Goal: Download file/media

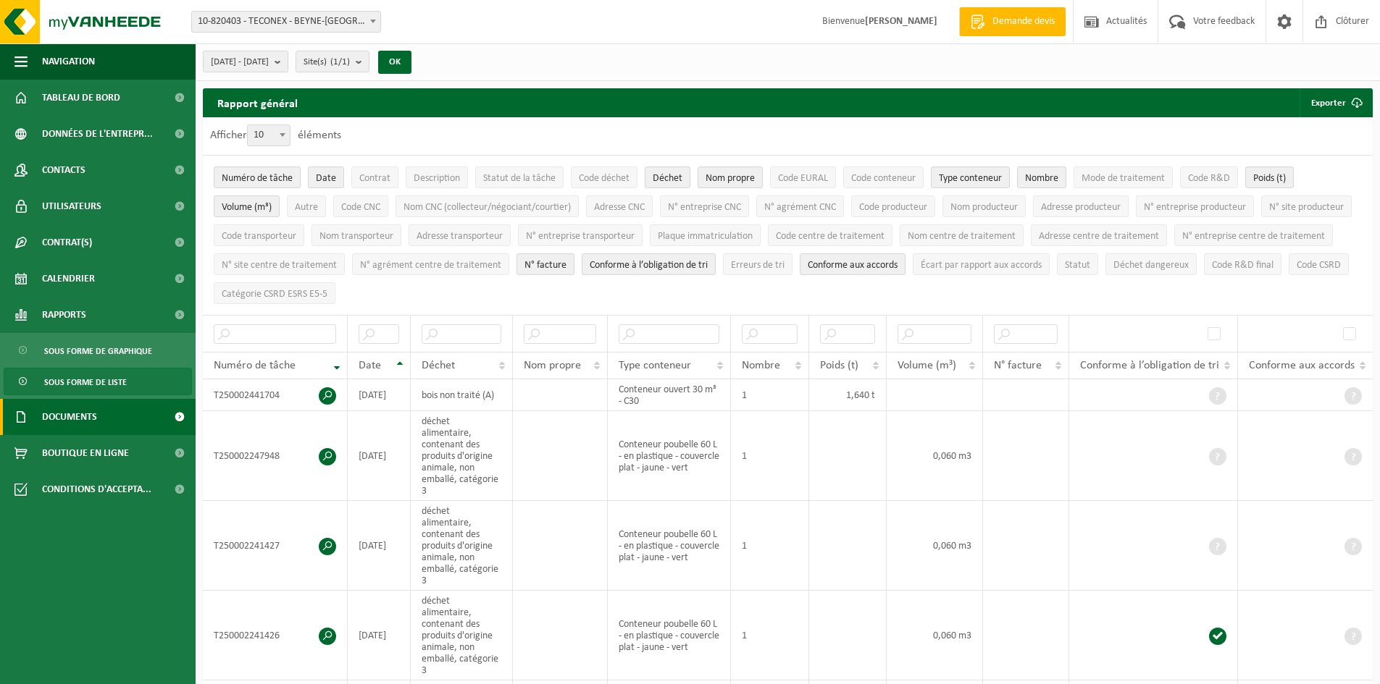
click at [101, 416] on link "Documents" at bounding box center [98, 417] width 196 height 36
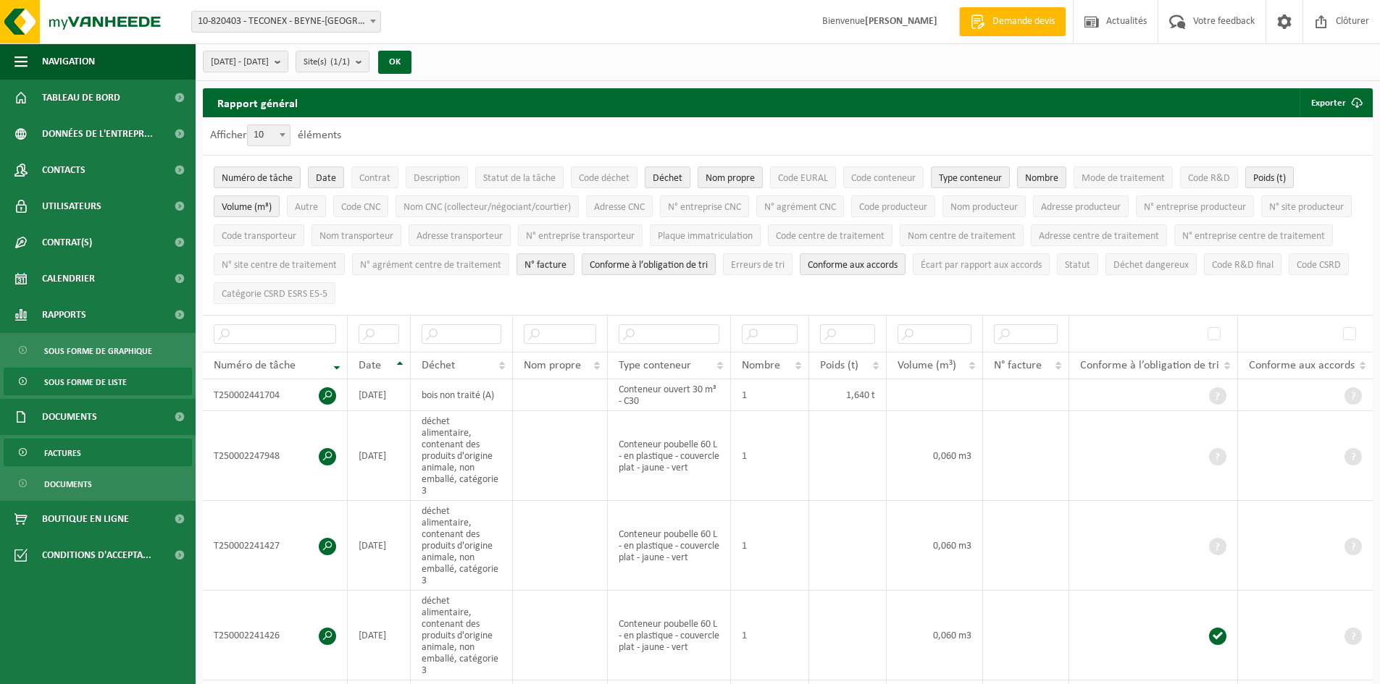
click at [78, 456] on span "Factures" at bounding box center [62, 454] width 37 height 28
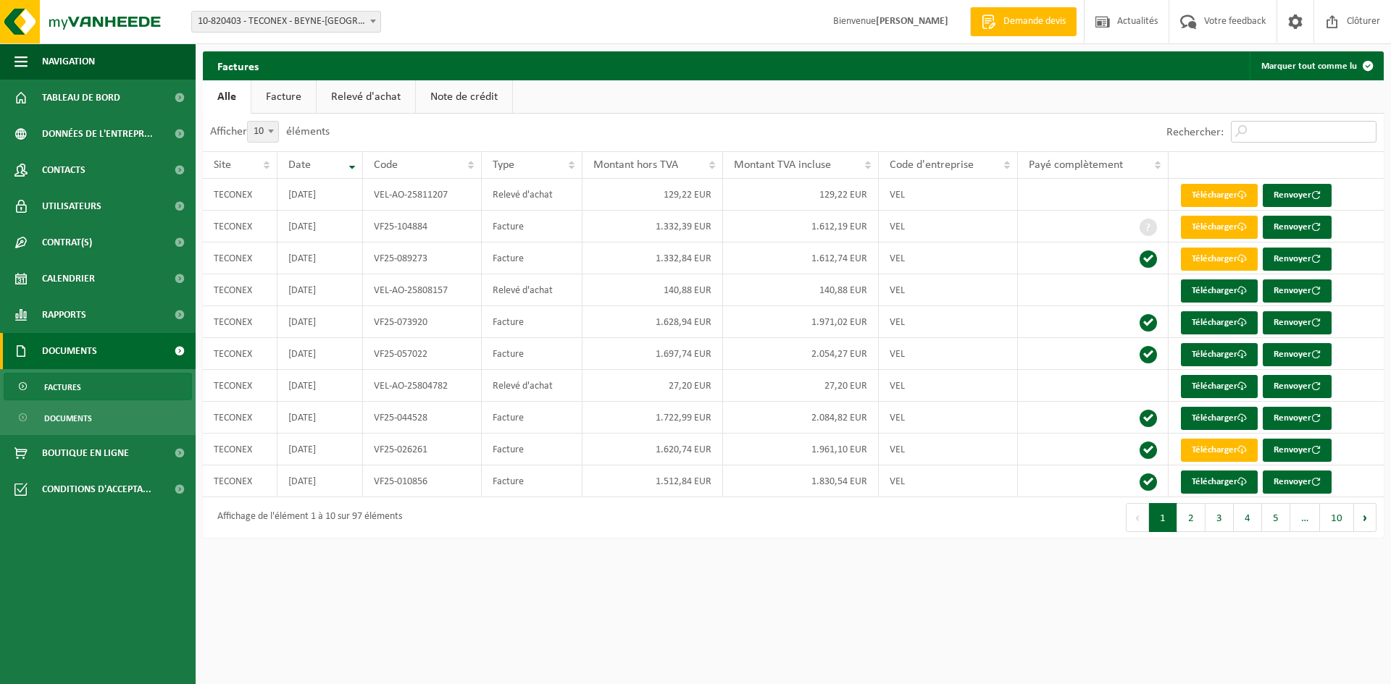
click at [1283, 137] on input "Rechercher:" at bounding box center [1304, 132] width 146 height 22
type input "b"
click at [729, 573] on html "Site: 10-820403 - TECONEX - BEYNE-HEUSAY 10-820403 - TECONEX - BEYNE-HEUSAY Bie…" at bounding box center [695, 342] width 1391 height 684
click at [1212, 196] on link "Télécharger" at bounding box center [1219, 195] width 77 height 23
click at [1209, 321] on link "Télécharger" at bounding box center [1219, 322] width 77 height 23
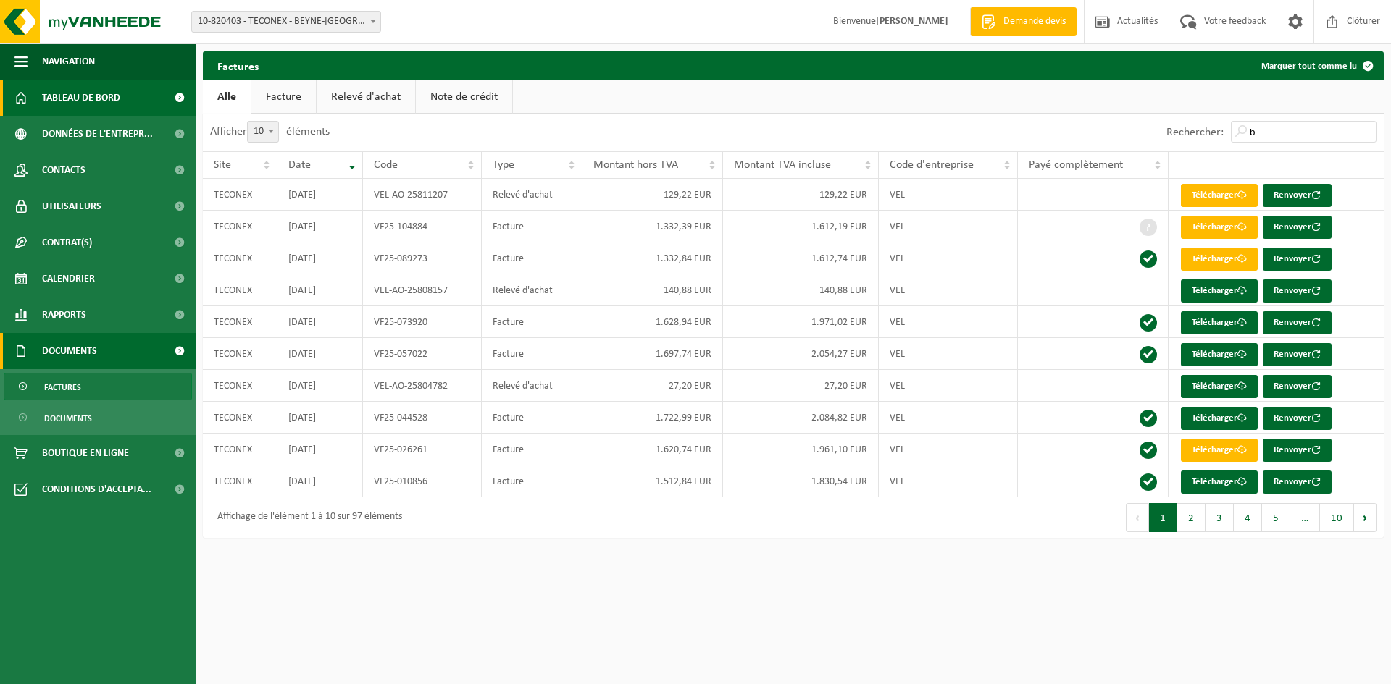
click at [38, 109] on link "Tableau de bord" at bounding box center [98, 98] width 196 height 36
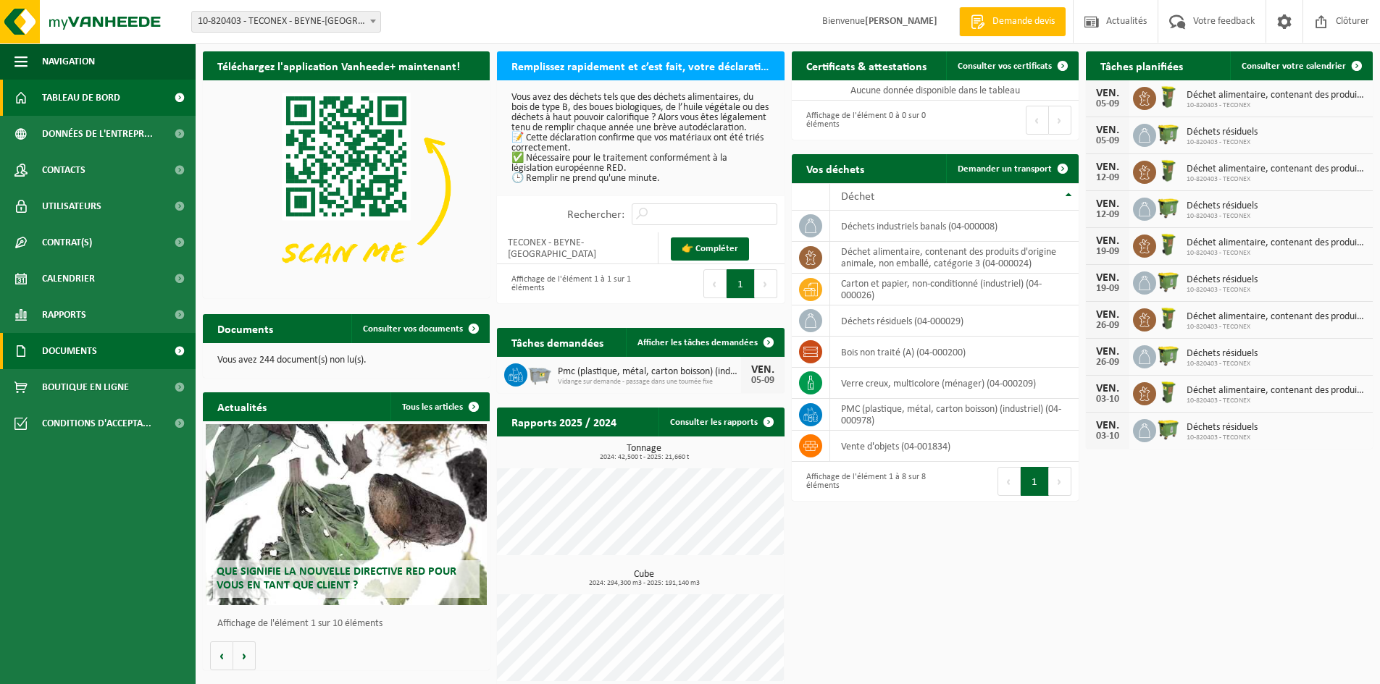
click at [123, 340] on link "Documents" at bounding box center [98, 351] width 196 height 36
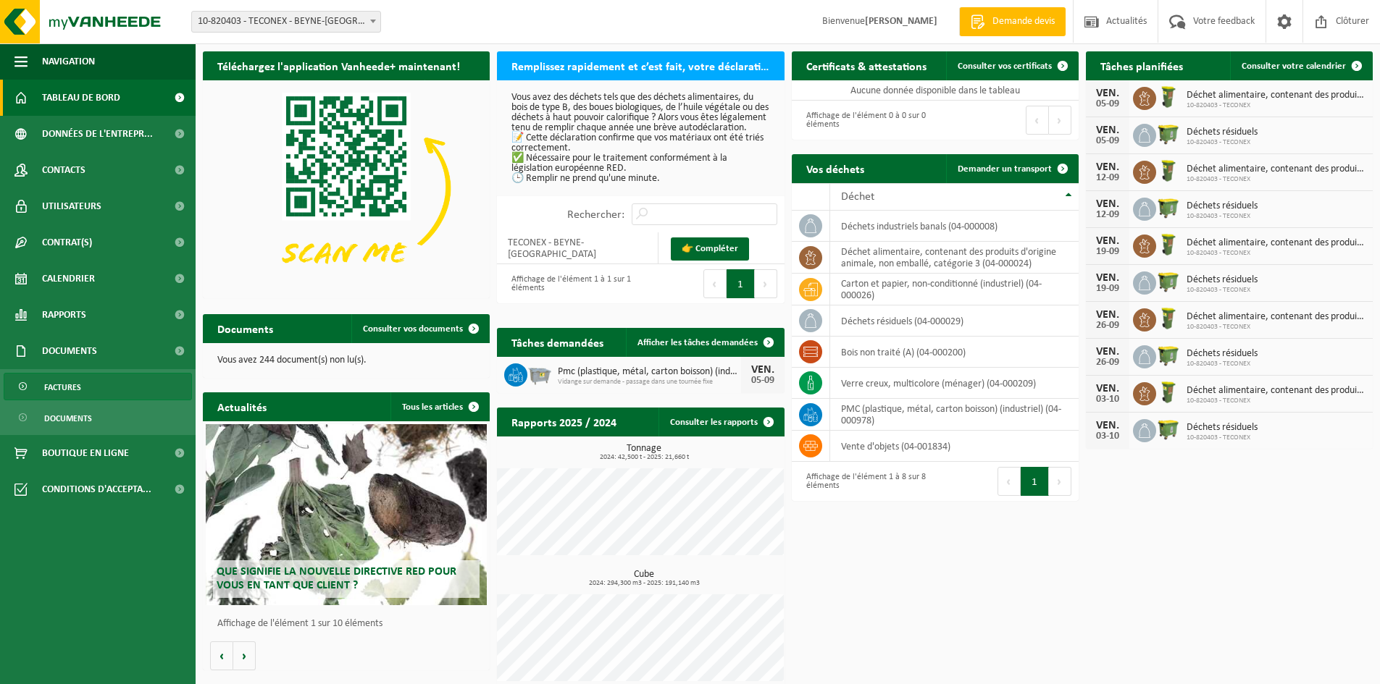
click at [121, 385] on link "Factures" at bounding box center [98, 387] width 188 height 28
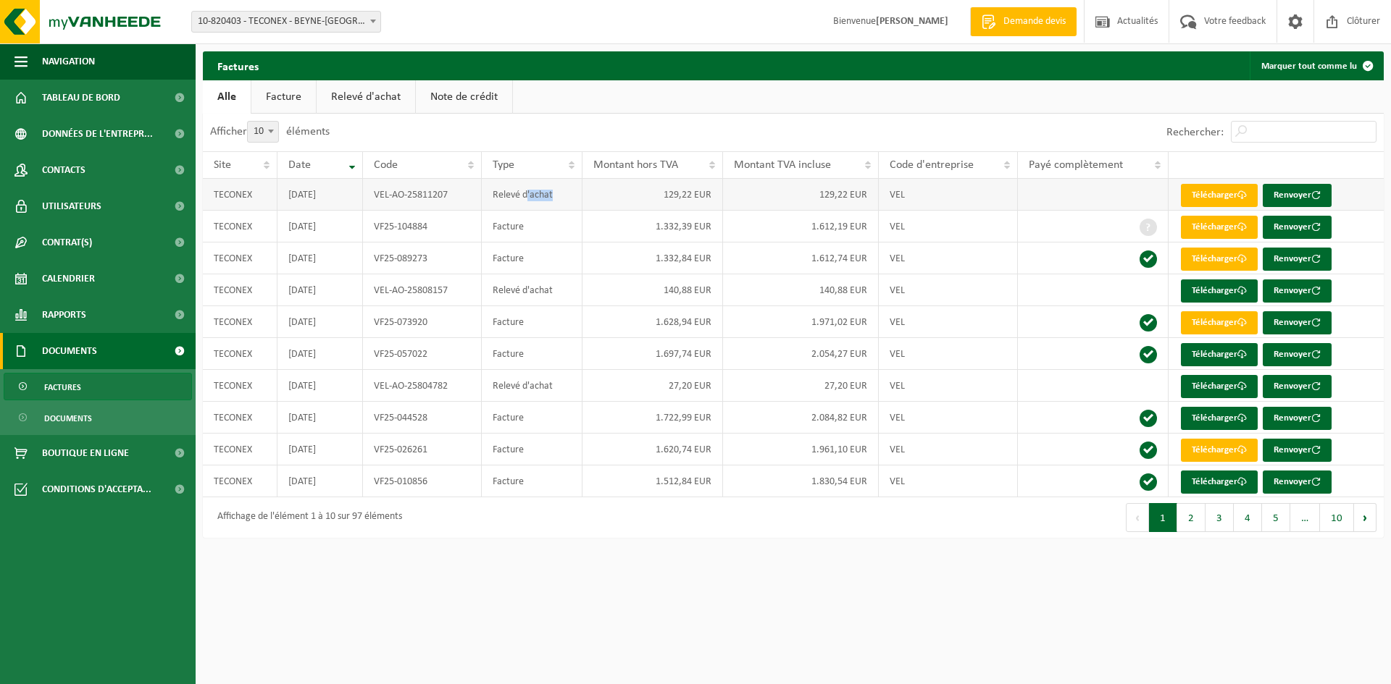
drag, startPoint x: 551, startPoint y: 204, endPoint x: 524, endPoint y: 197, distance: 28.5
click at [524, 197] on td "Relevé d'achat" at bounding box center [532, 195] width 101 height 32
click at [582, 191] on td "129,22 EUR" at bounding box center [652, 195] width 141 height 32
drag, startPoint x: 364, startPoint y: 197, endPoint x: 623, endPoint y: 214, distance: 259.8
click at [623, 214] on tbody "TECONEX 2025-08-04 VEL-AO-25811207 Relevé d'achat 129,22 EUR 129,22 EUR VEL Tél…" at bounding box center [793, 338] width 1181 height 319
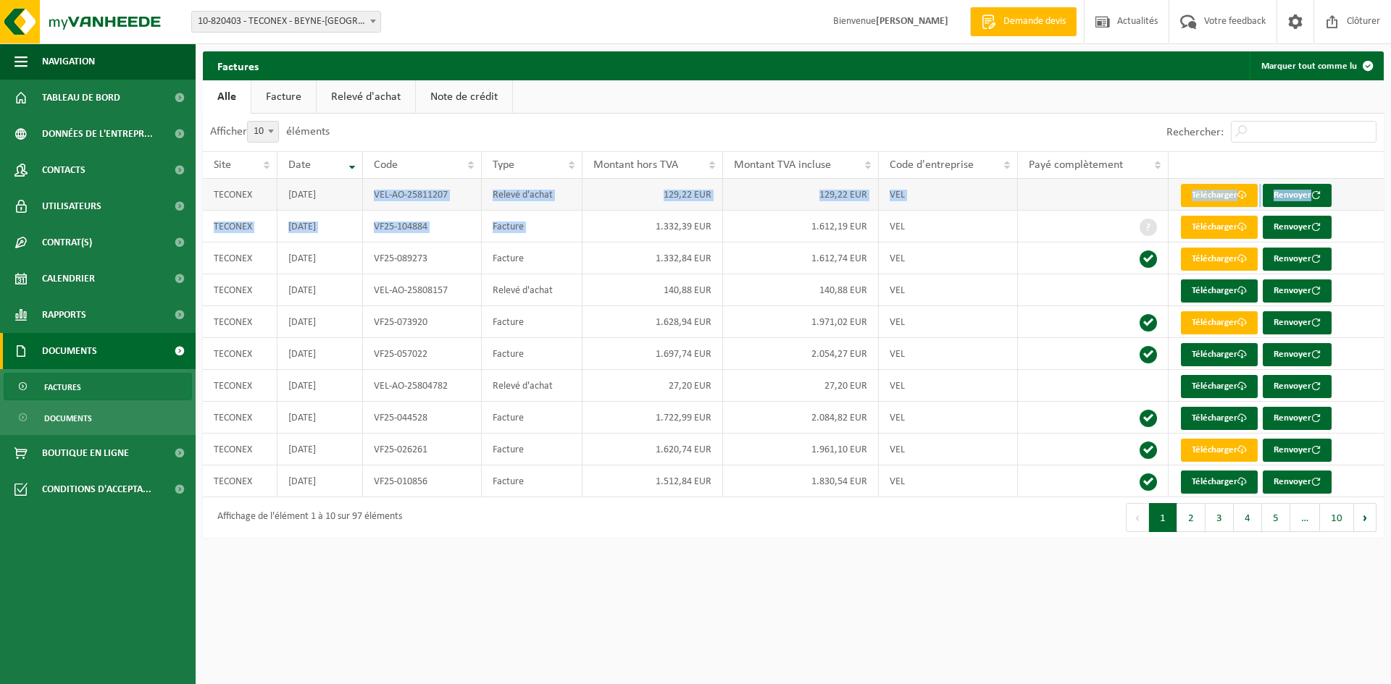
click at [655, 197] on td "129,22 EUR" at bounding box center [652, 195] width 141 height 32
click at [1212, 188] on link "Télécharger" at bounding box center [1219, 195] width 77 height 23
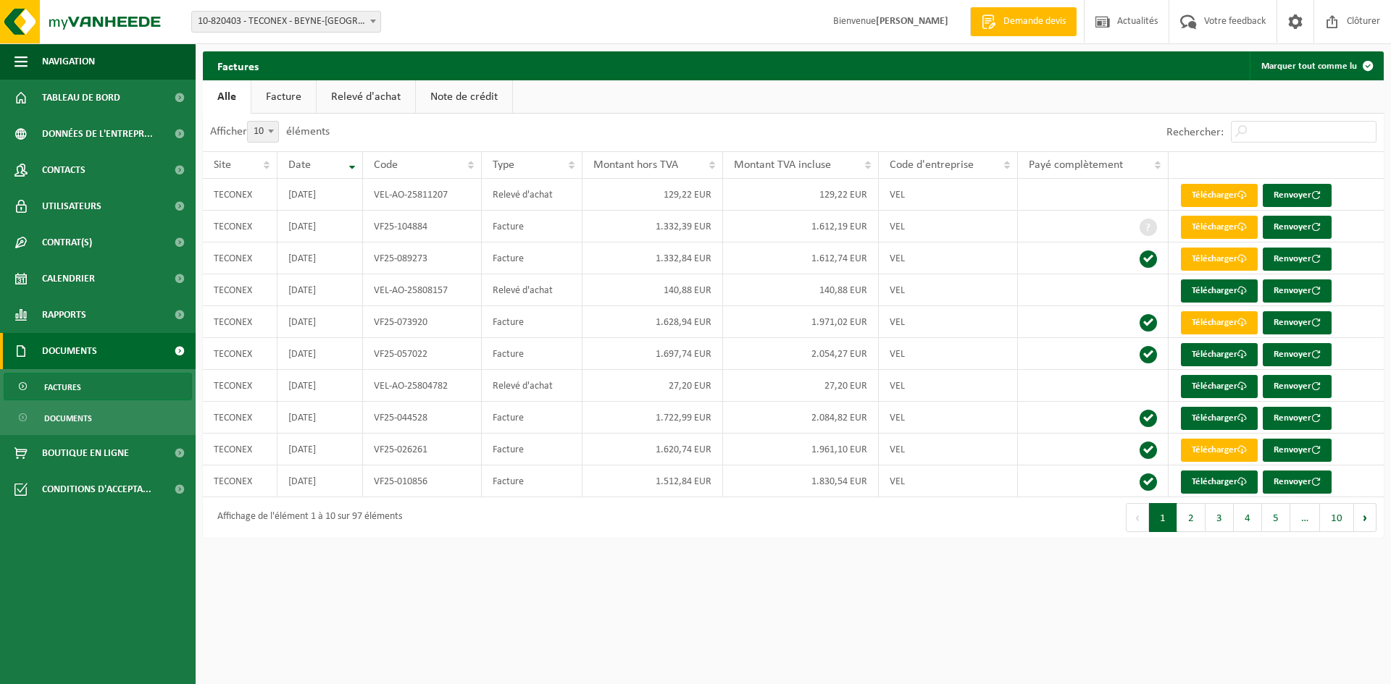
click at [562, 539] on div "Factures Marquer tout comme lu Patientez Le téléchargement est un peu long en r…" at bounding box center [793, 298] width 1195 height 494
click at [1218, 190] on link "Télécharger" at bounding box center [1219, 195] width 77 height 23
click at [46, 387] on span "Factures" at bounding box center [62, 388] width 37 height 28
click at [361, 100] on link "Relevé d'achat" at bounding box center [366, 96] width 99 height 33
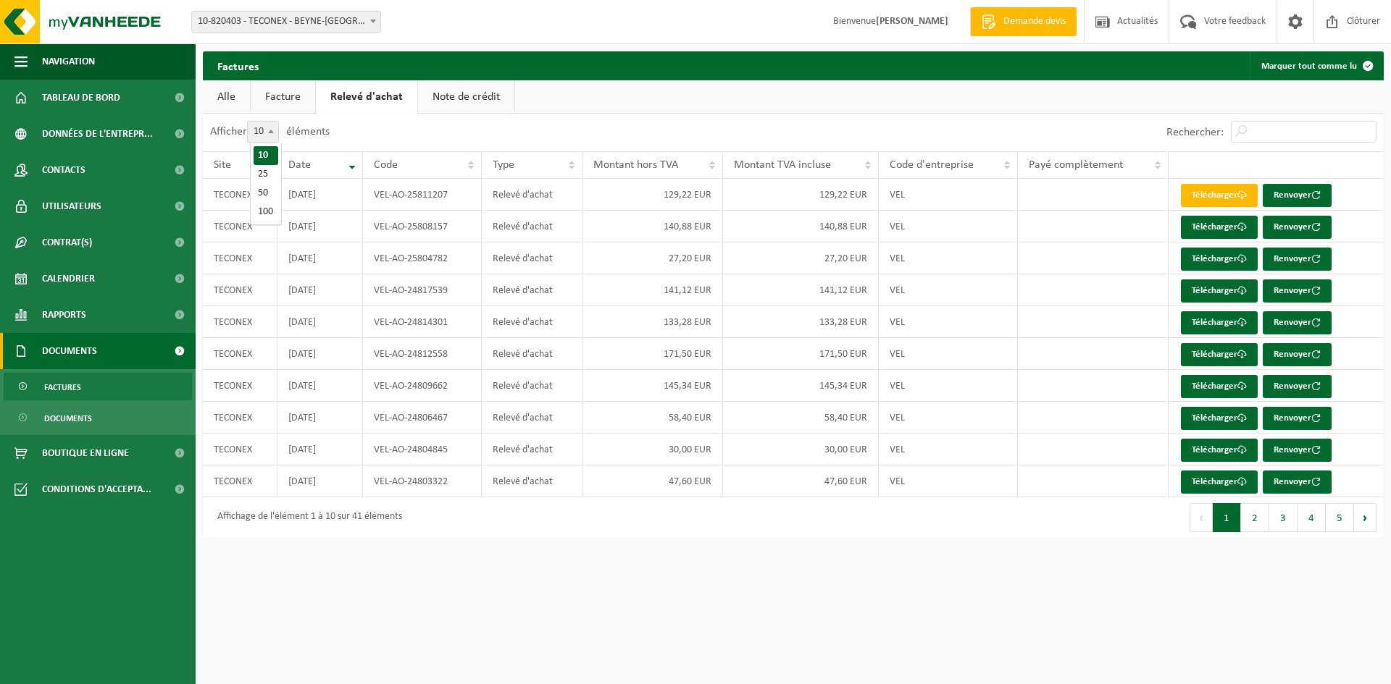
click at [277, 135] on span at bounding box center [271, 131] width 14 height 19
click at [277, 122] on select "10 25 50 100" at bounding box center [272, 121] width 43 height 1
select select "100"
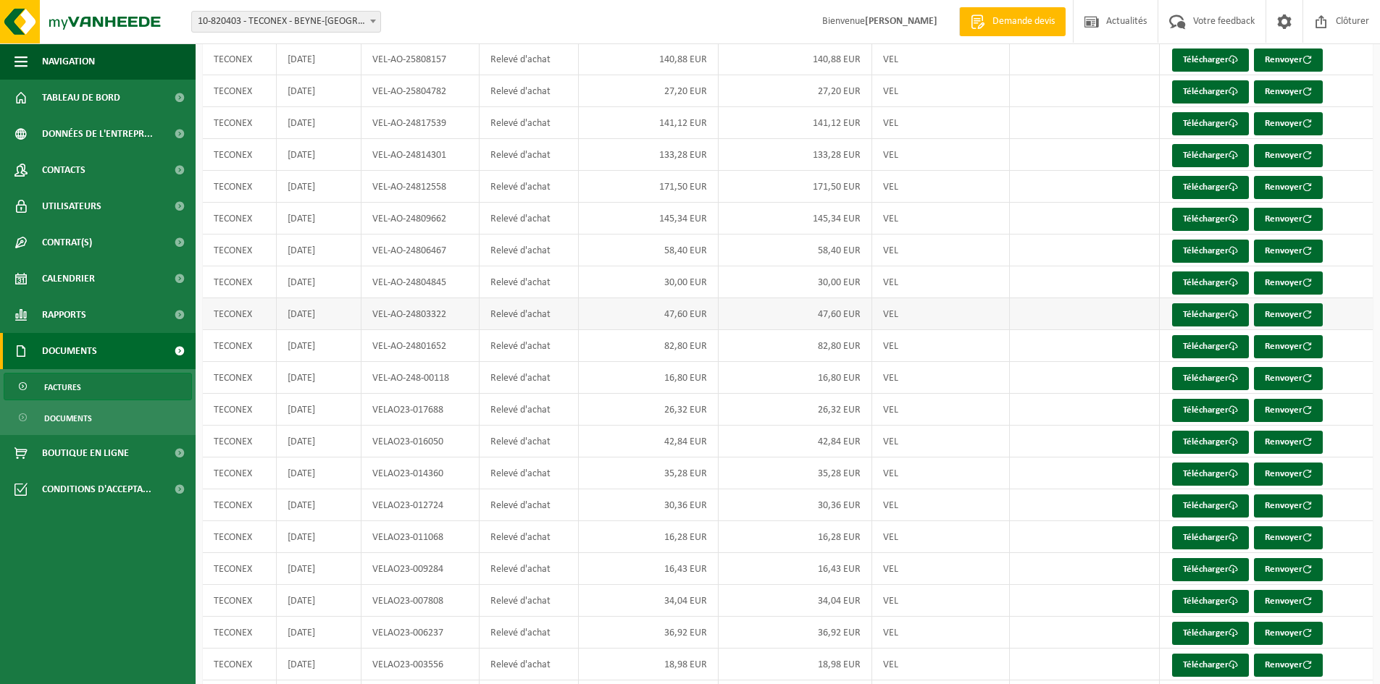
scroll to position [132, 0]
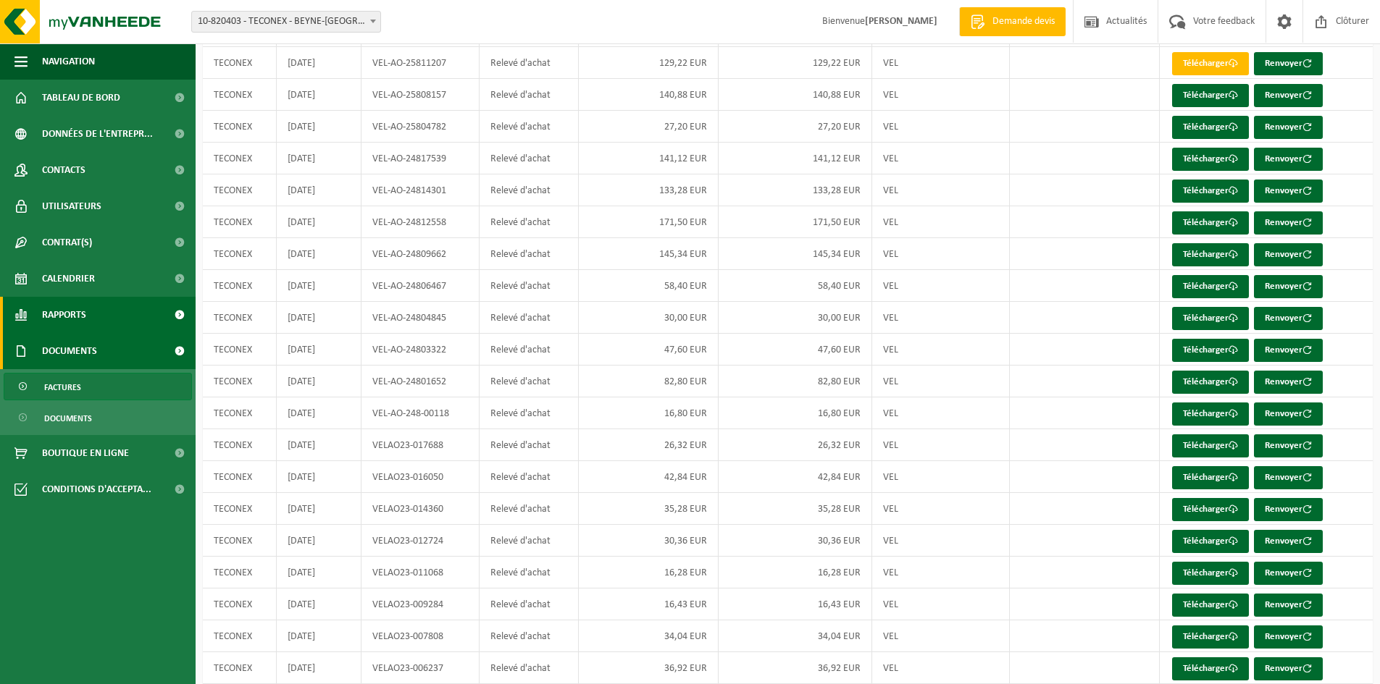
click at [25, 316] on span at bounding box center [20, 315] width 13 height 36
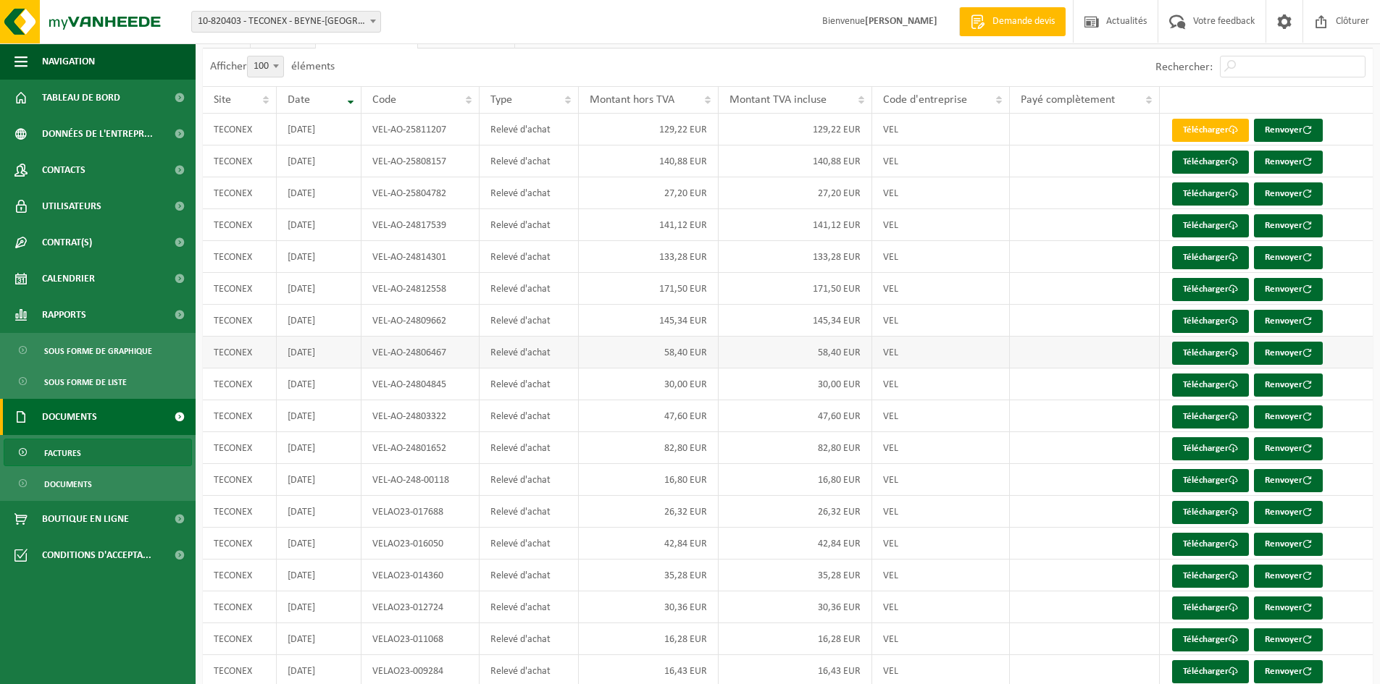
scroll to position [0, 0]
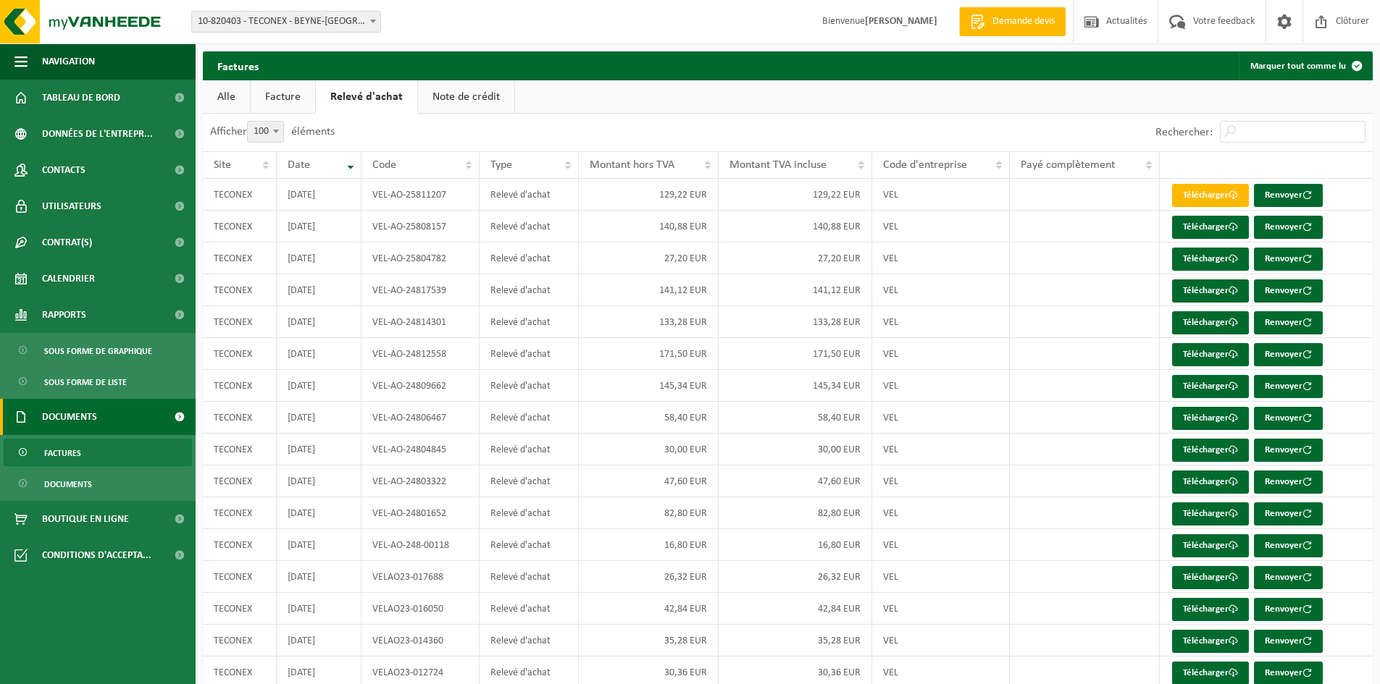
click at [239, 91] on link "Alle" at bounding box center [226, 96] width 47 height 33
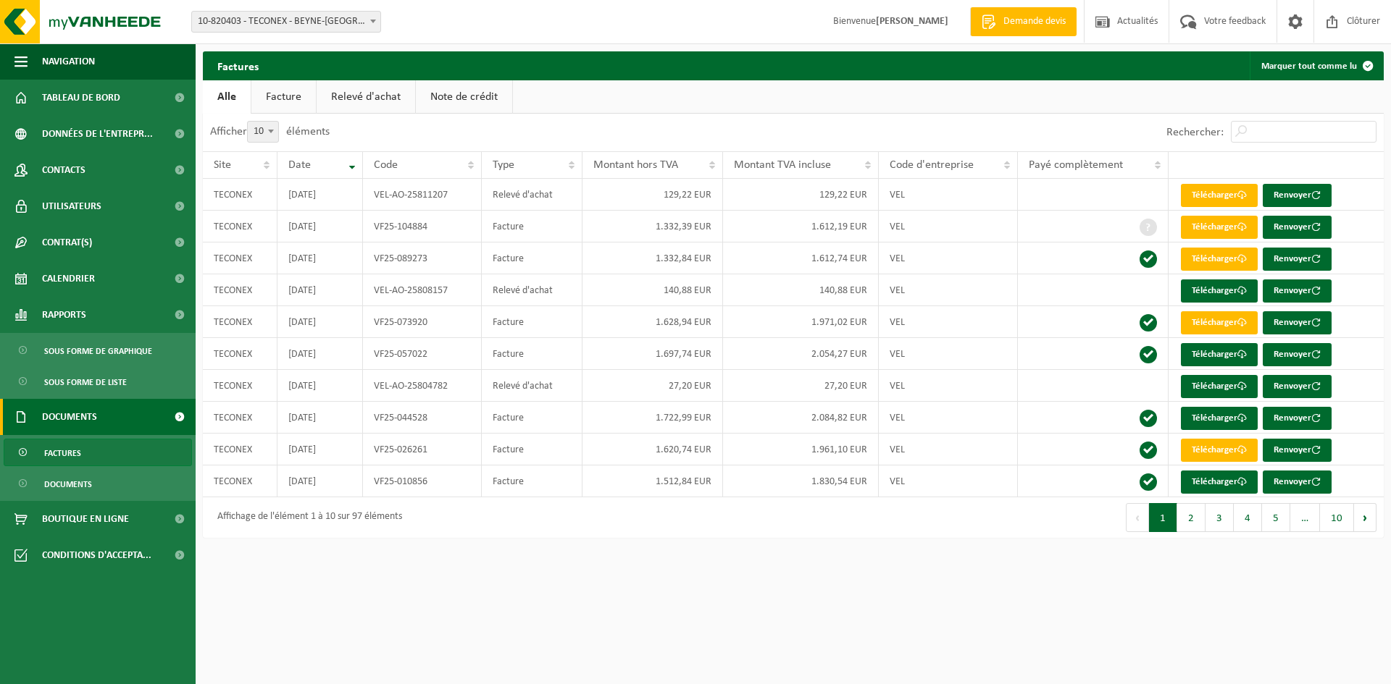
click at [339, 87] on link "Relevé d'achat" at bounding box center [366, 96] width 99 height 33
